Goal: Contribute content: Contribute content

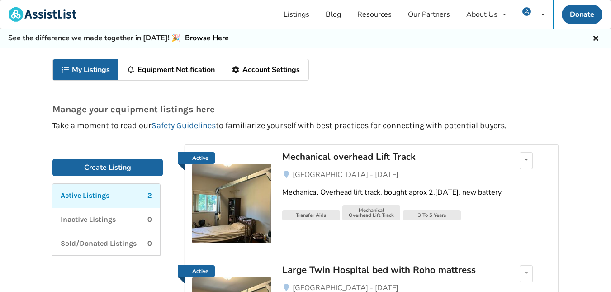
click at [226, 182] on img at bounding box center [231, 203] width 79 height 79
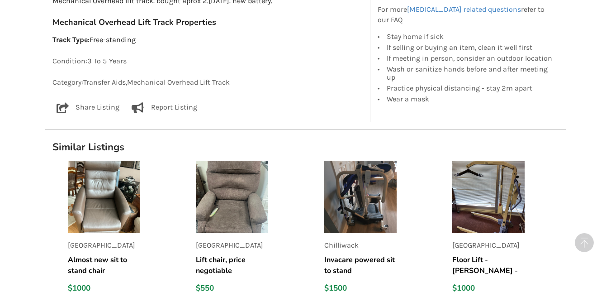
scroll to position [623, 0]
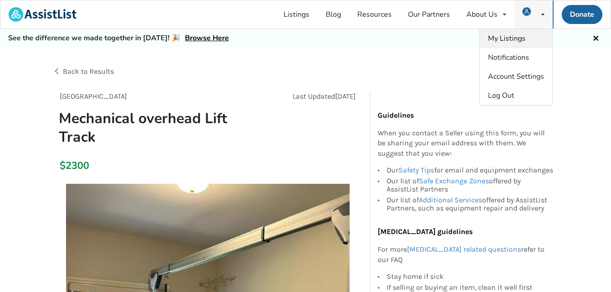
click at [512, 35] on span "My Listings" at bounding box center [507, 38] width 38 height 10
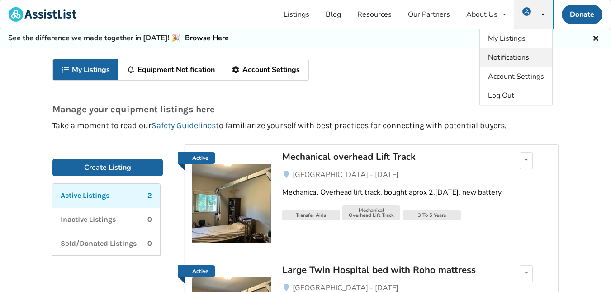
click at [489, 57] on span "Notifications" at bounding box center [508, 57] width 41 height 10
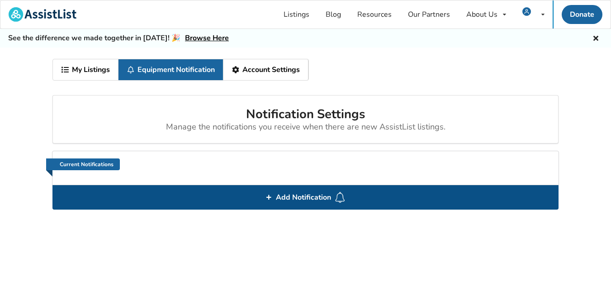
click at [215, 197] on div "Add Notification" at bounding box center [305, 197] width 506 height 24
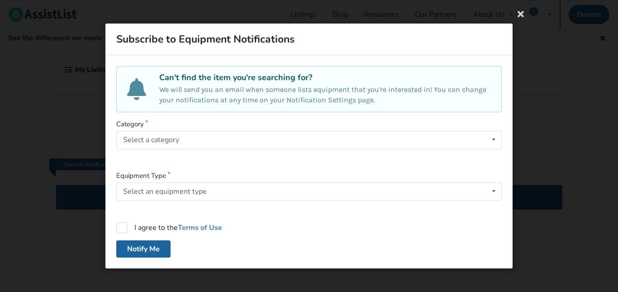
click at [539, 19] on div "Subscribe to Equipment Notifications Can't find the item you're searching for? …" at bounding box center [309, 146] width 618 height 292
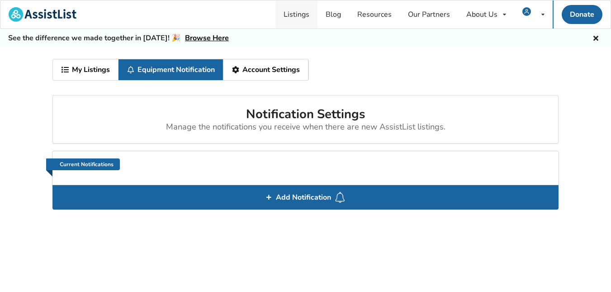
click at [296, 16] on link "Listings" at bounding box center [296, 14] width 42 height 28
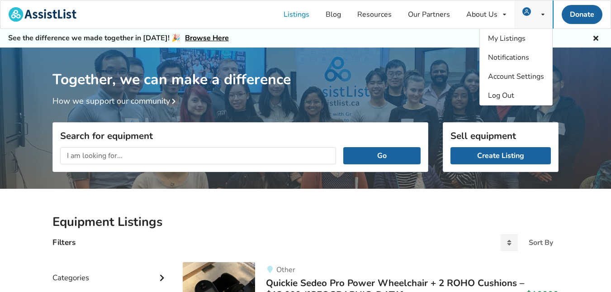
click at [527, 18] on span at bounding box center [529, 14] width 14 height 7
click at [509, 40] on span "My Listings" at bounding box center [507, 38] width 38 height 10
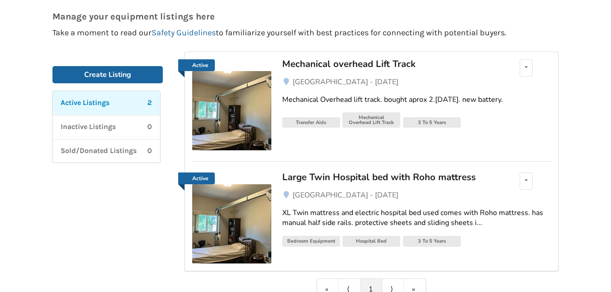
scroll to position [92, 0]
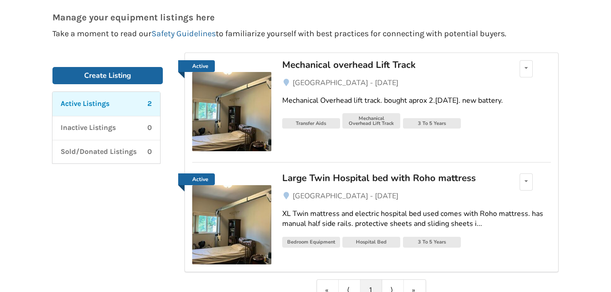
click at [239, 119] on img at bounding box center [231, 111] width 79 height 79
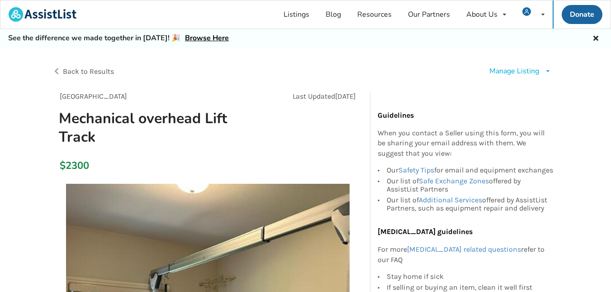
click at [536, 76] on div "Manage Listing" at bounding box center [514, 71] width 50 height 10
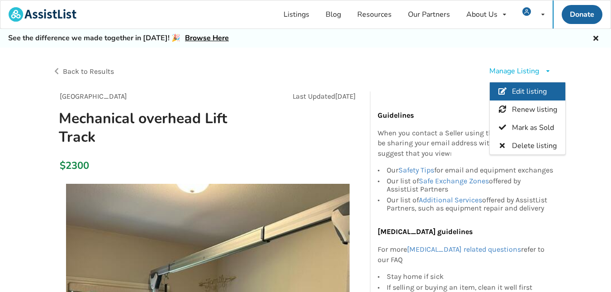
click at [533, 91] on span "Edit listing" at bounding box center [529, 91] width 35 height 10
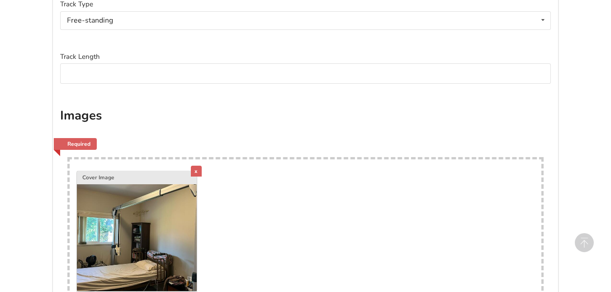
scroll to position [399, 0]
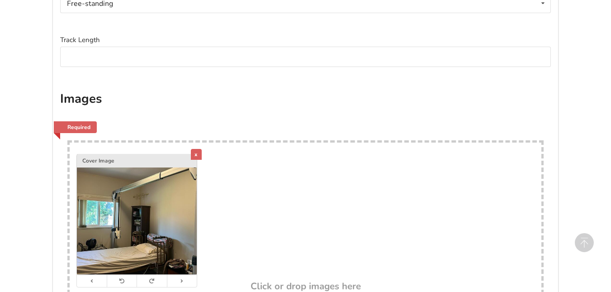
click at [275, 232] on div "x Cover Image" at bounding box center [306, 211] width 472 height 139
type input "C:\fakepath\Lift model info 1.jpg"
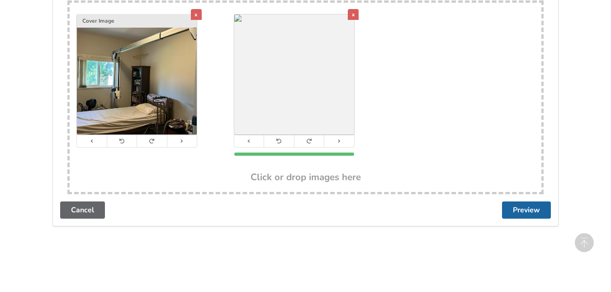
scroll to position [541, 0]
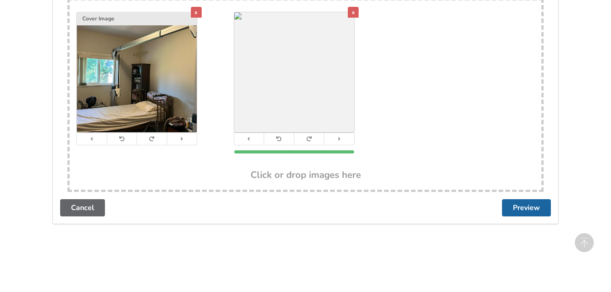
click at [409, 154] on div "x Cover Image x" at bounding box center [306, 84] width 472 height 169
type input "C:\fakepath\lift model info 2.jpg"
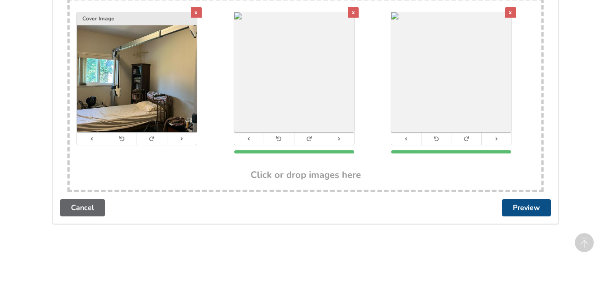
click at [530, 212] on button "Preview" at bounding box center [526, 207] width 49 height 17
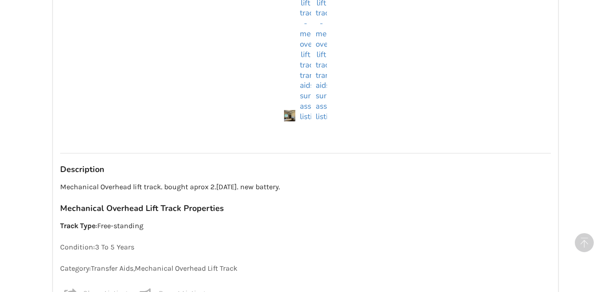
scroll to position [850, 0]
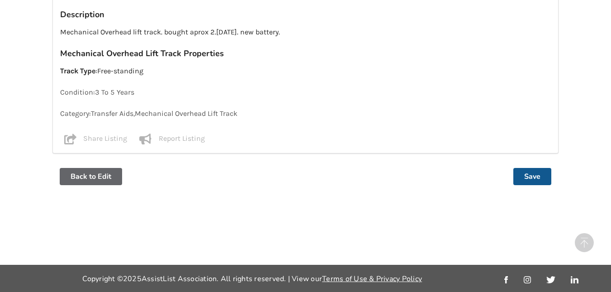
click at [537, 184] on button "Save" at bounding box center [532, 176] width 38 height 17
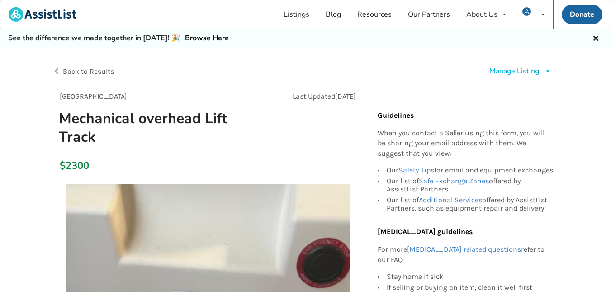
click at [509, 72] on div "Manage Listing" at bounding box center [514, 71] width 50 height 10
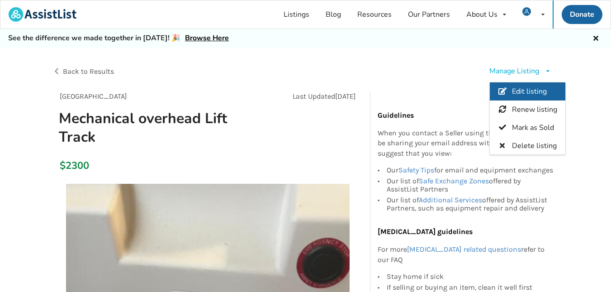
click at [511, 87] on link "Edit listing" at bounding box center [528, 91] width 76 height 18
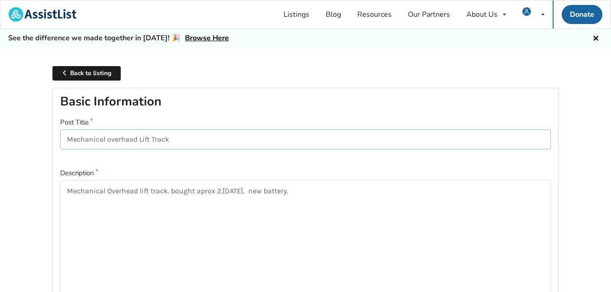
click at [252, 137] on input "Mechanical overhead Lift Track" at bounding box center [305, 139] width 491 height 20
type input "Mechanical overhead Lift Track with Motor"
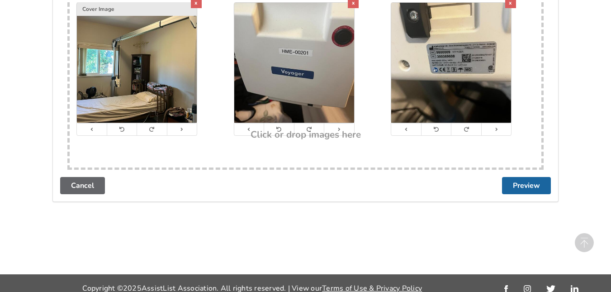
scroll to position [560, 0]
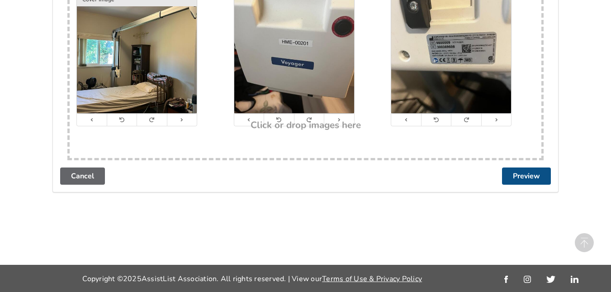
click at [540, 175] on button "Preview" at bounding box center [526, 175] width 49 height 17
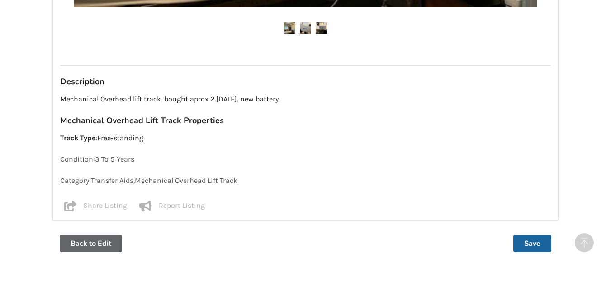
scroll to position [695, 0]
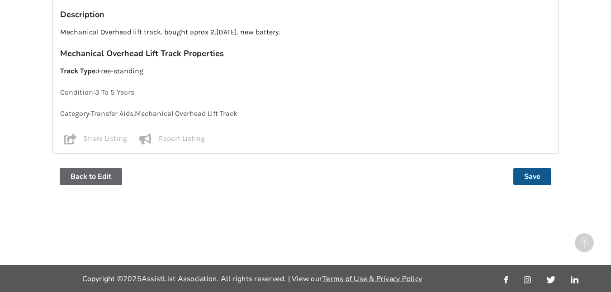
click at [538, 184] on button "Save" at bounding box center [532, 176] width 38 height 17
